Goal: Find specific page/section: Find specific page/section

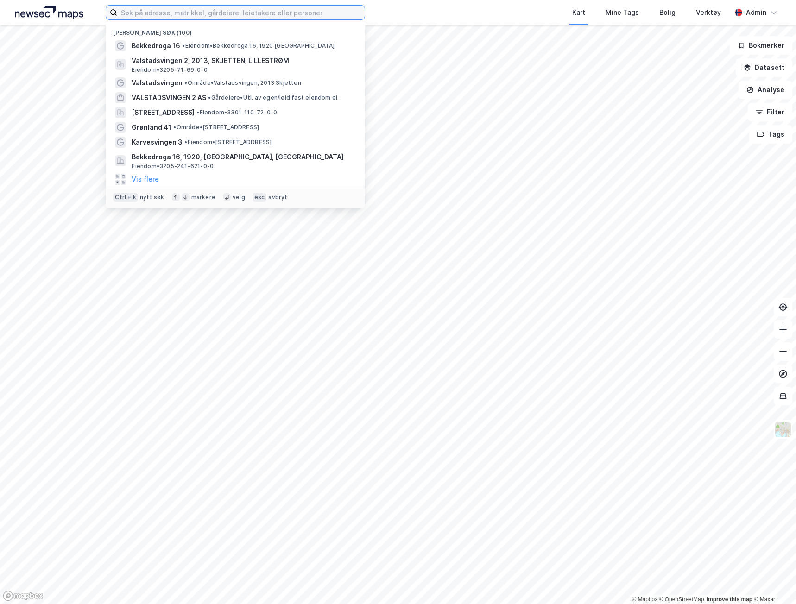
click at [171, 9] on input at bounding box center [240, 13] width 247 height 14
paste input "Kongsgaten 10"
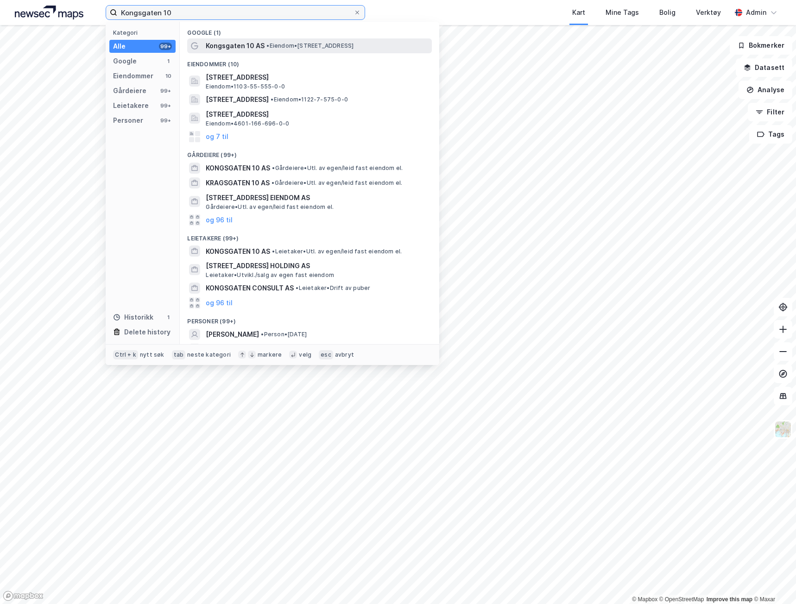
type input "Kongsgaten 10"
click at [252, 45] on span "Kongsgaten 10 AS" at bounding box center [235, 45] width 59 height 11
